Goal: Understand process/instructions: Learn how to perform a task or action

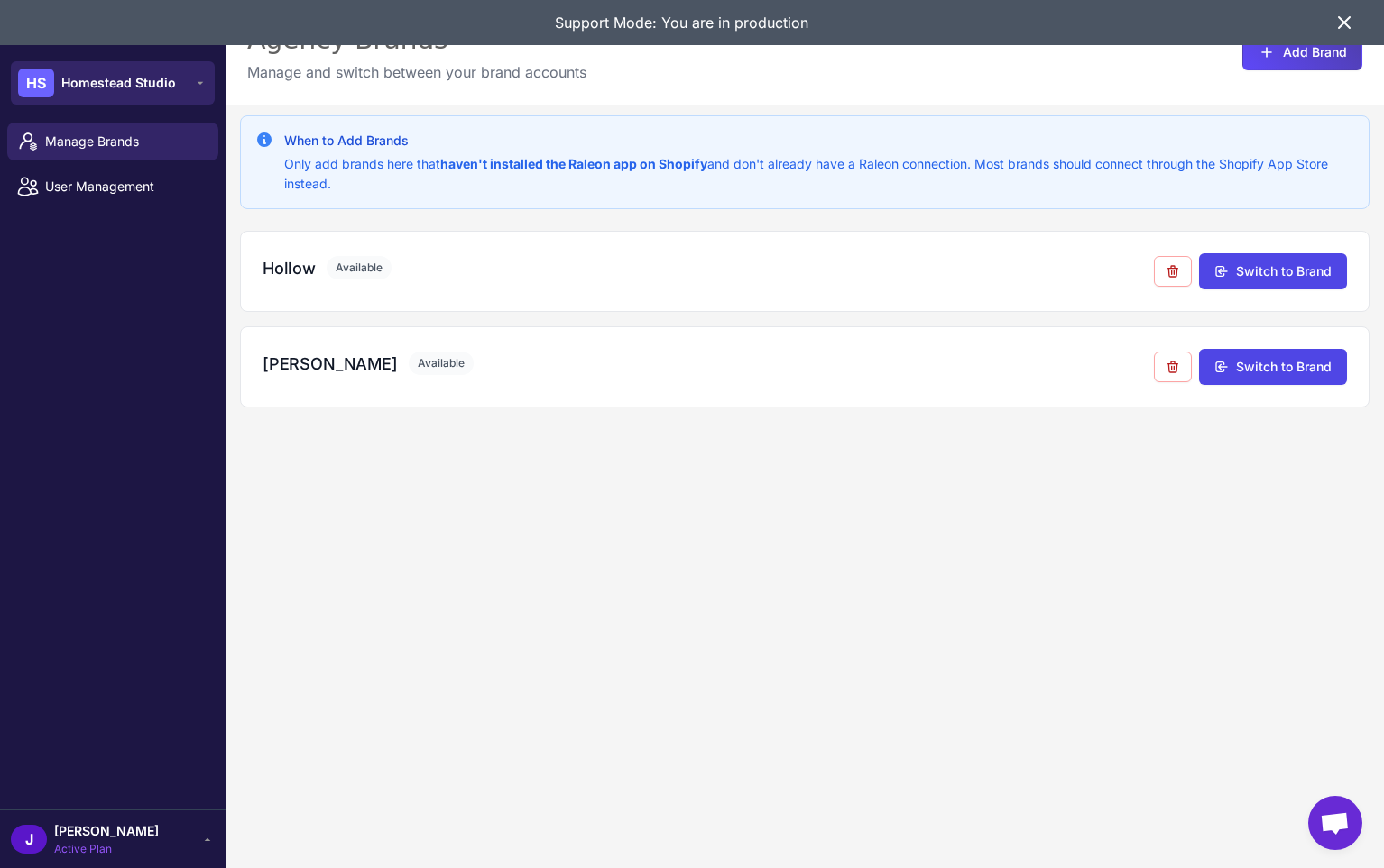
click at [93, 73] on span "Homestead Studio" at bounding box center [119, 83] width 115 height 20
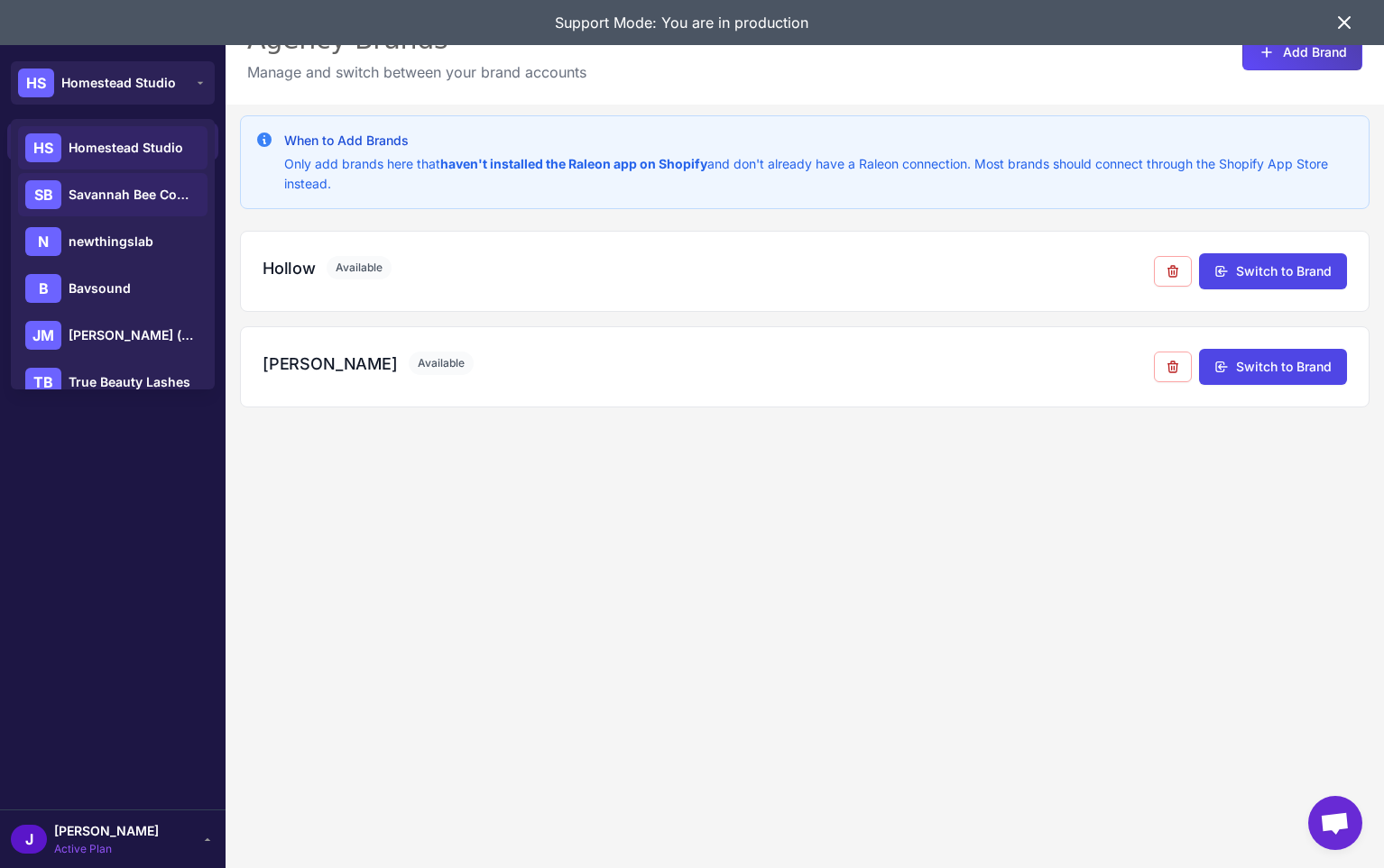
click at [103, 195] on span "Savannah Bee Company" at bounding box center [131, 195] width 126 height 20
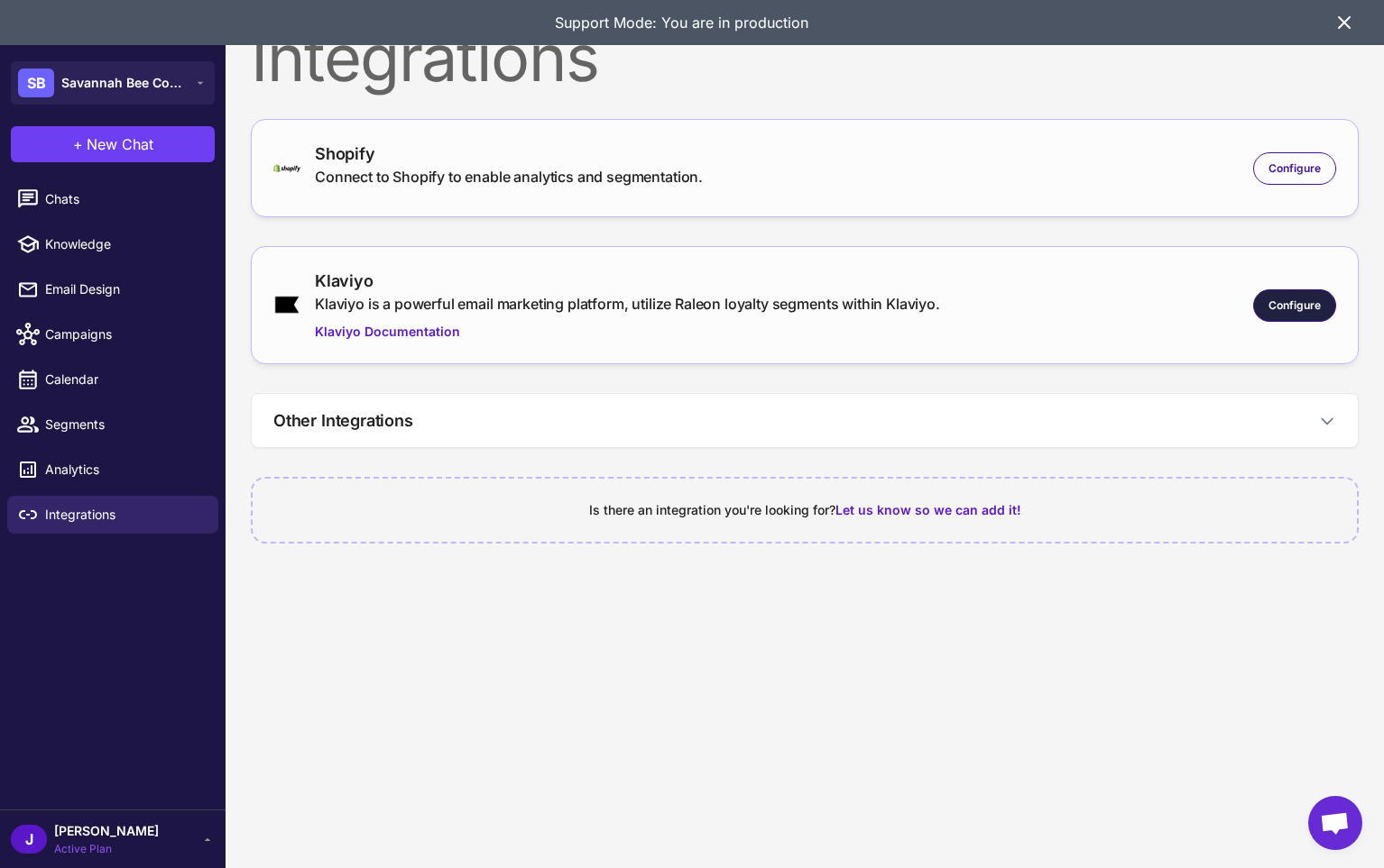
click at [1285, 301] on span "Configure" at bounding box center [1294, 305] width 52 height 16
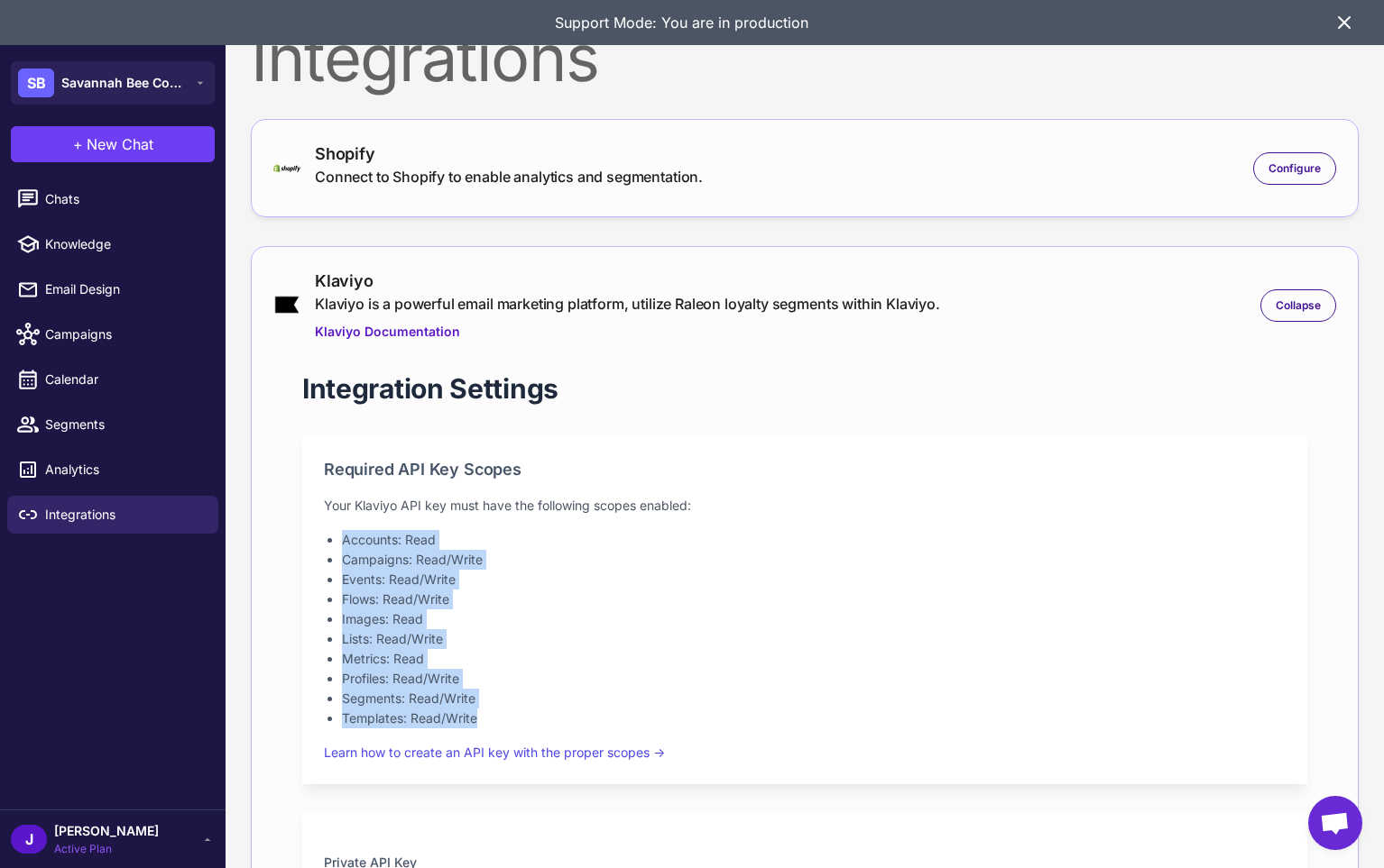
drag, startPoint x: 480, startPoint y: 720, endPoint x: 307, endPoint y: 541, distance: 248.9
click at [307, 541] on div "Required API Key Scopes Your Klaviyo API key must have the following scopes ena…" at bounding box center [805, 610] width 1005 height 349
click at [385, 541] on li "Accounts: Read" at bounding box center [813, 539] width 944 height 20
